Goal: Information Seeking & Learning: Check status

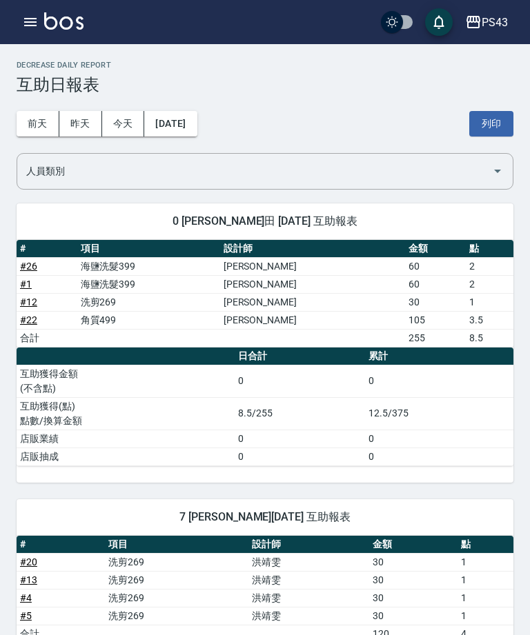
click at [79, 126] on button "昨天" at bounding box center [80, 124] width 43 height 26
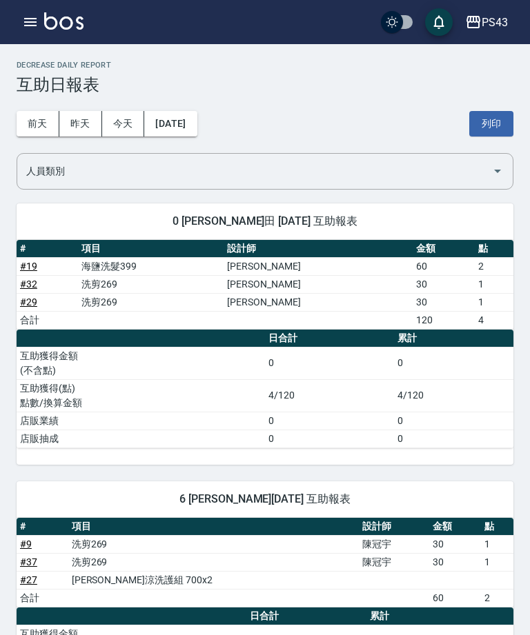
click at [126, 116] on button "今天" at bounding box center [123, 124] width 43 height 26
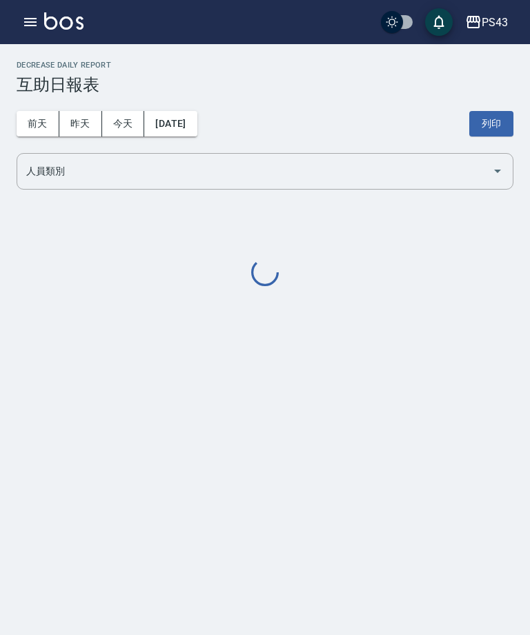
click at [125, 115] on button "今天" at bounding box center [123, 124] width 43 height 26
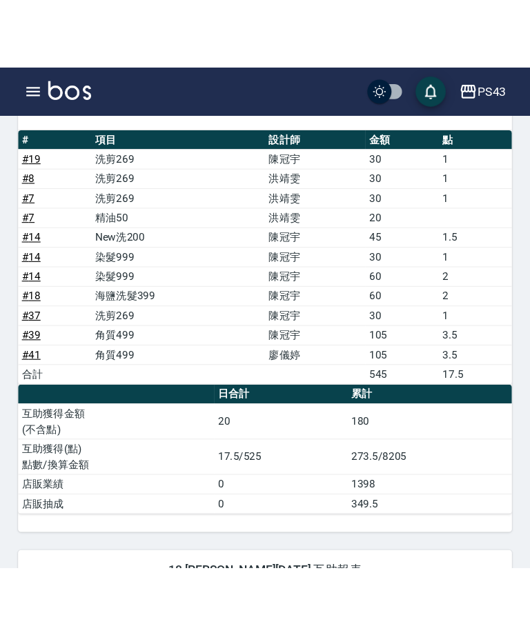
scroll to position [1000, 0]
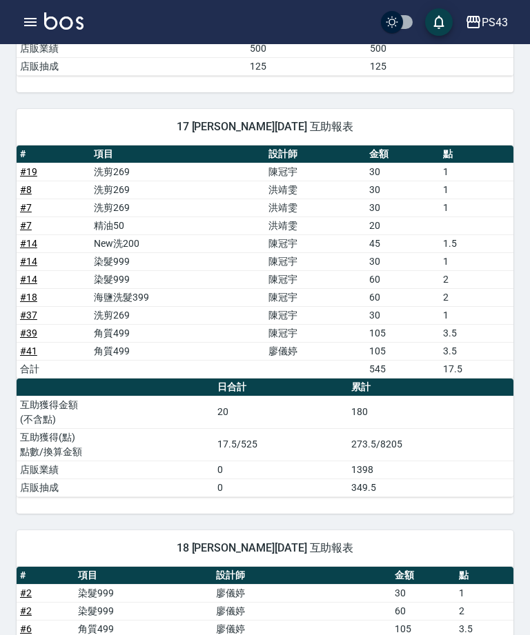
click at [18, 21] on button "button" at bounding box center [31, 22] width 28 height 28
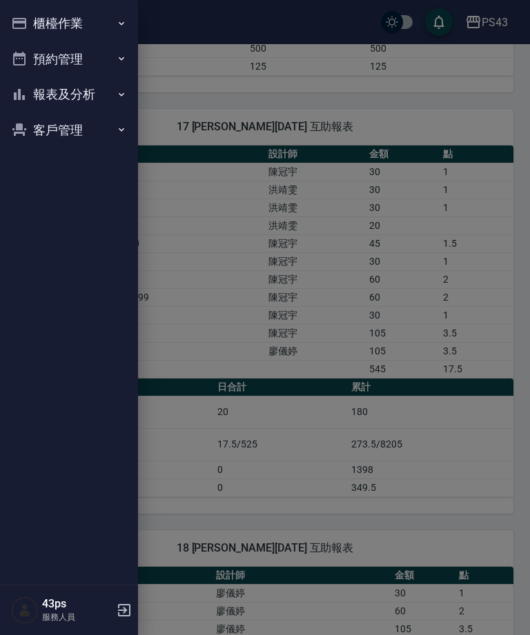
click at [108, 92] on button "報表及分析" at bounding box center [69, 95] width 127 height 36
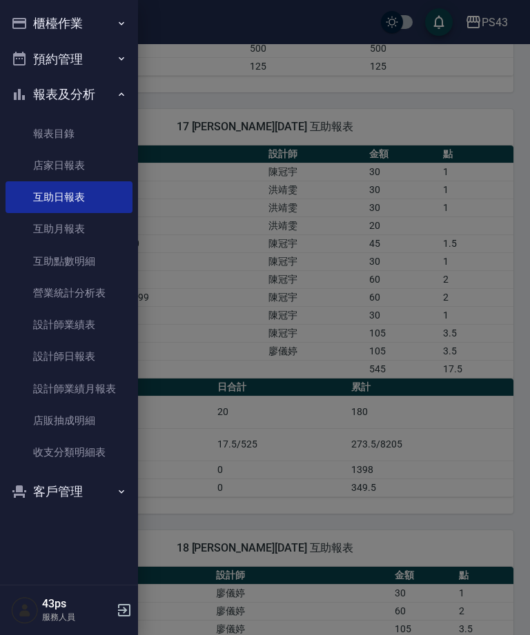
click at [83, 357] on link "設計師日報表" at bounding box center [69, 357] width 127 height 32
click at [83, 635] on html "PS43 登出 櫃檯作業 打帳單 帳單列表 現金收支登錄 材料自購登錄 每日結帳 排班表 現場電腦打卡 預約管理 預約管理 單日預約紀錄 單週預約紀錄 報表及…" at bounding box center [265, 21] width 530 height 2042
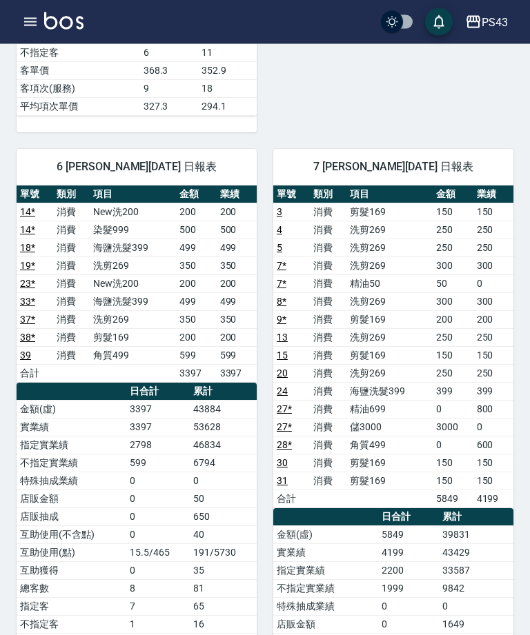
scroll to position [577, 0]
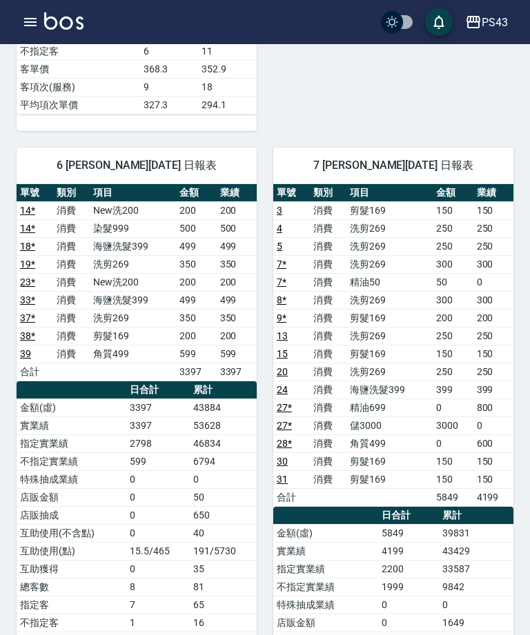
click at [312, 281] on td "消費" at bounding box center [328, 282] width 37 height 18
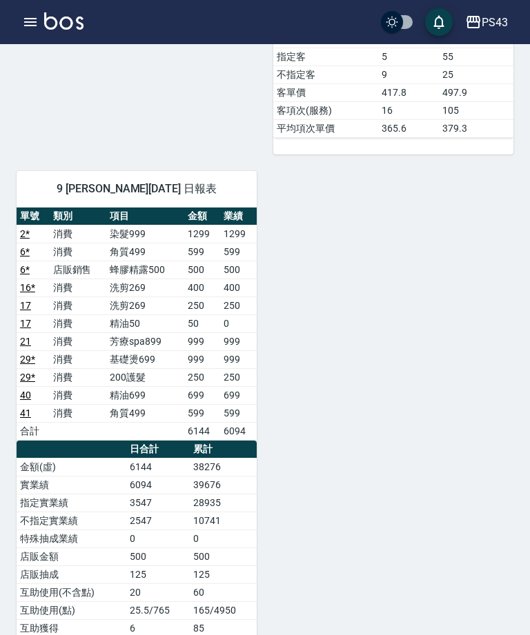
scroll to position [1256, 0]
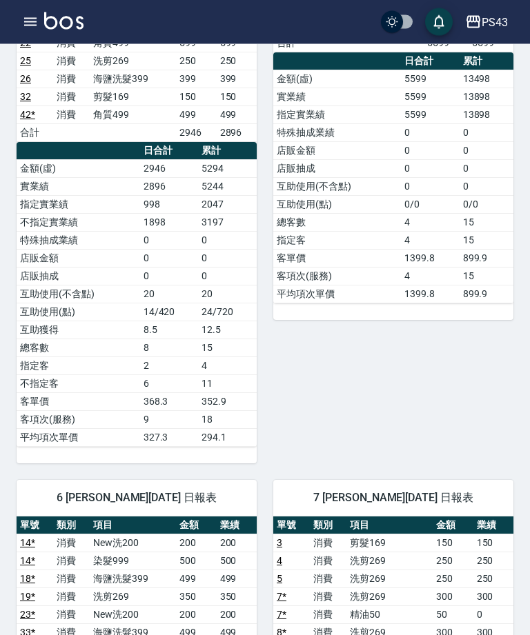
scroll to position [241, 0]
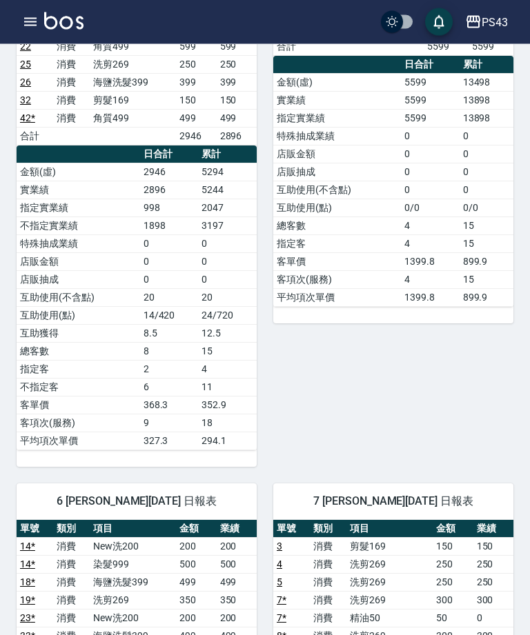
click at [301, 306] on td "平均項次單價" at bounding box center [337, 298] width 128 height 18
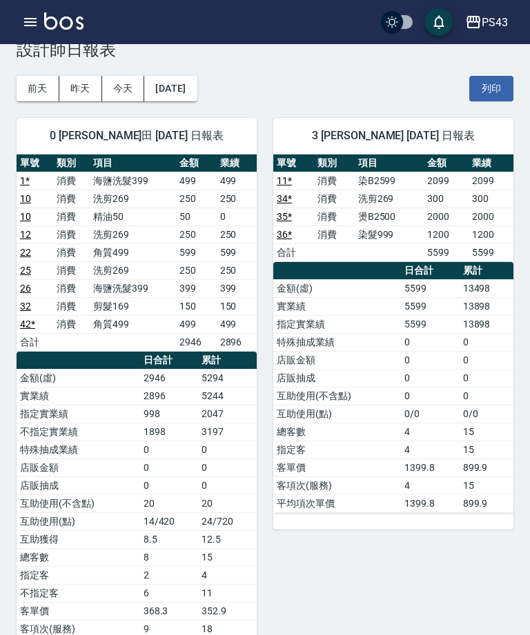
scroll to position [34, 0]
click at [408, 379] on td "0" at bounding box center [430, 379] width 59 height 18
click at [415, 375] on td "0" at bounding box center [430, 379] width 59 height 18
click at [421, 366] on td "0" at bounding box center [430, 361] width 59 height 18
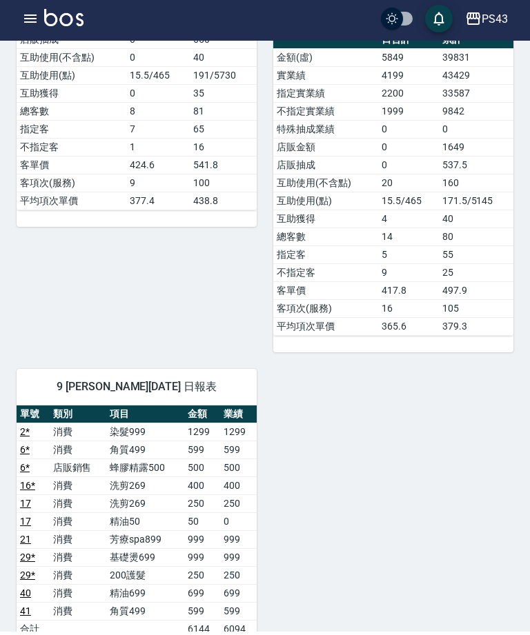
scroll to position [1053, 0]
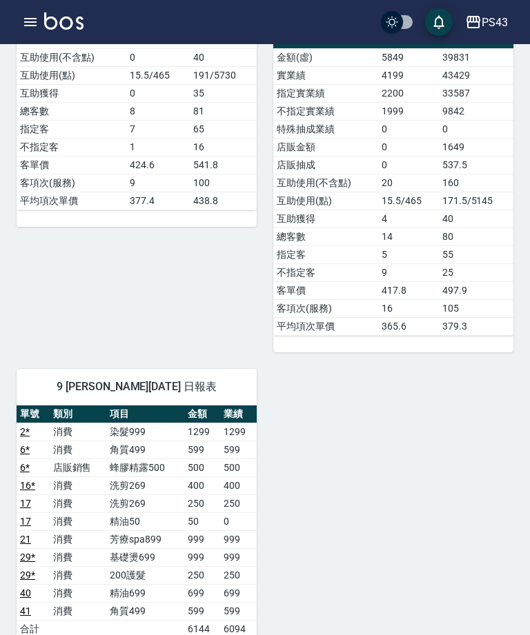
click at [451, 415] on div "0 [PERSON_NAME]田 [DATE] 日報表 單號 類別 項目 金額 業績 1 * 消費 海鹽洗髮399 499 499 10 消費 洗剪269 2…" at bounding box center [256, 21] width 513 height 1877
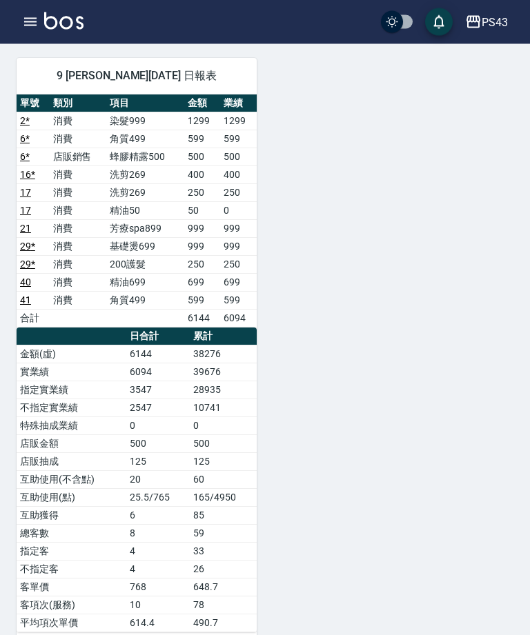
scroll to position [1365, 0]
